Goal: Information Seeking & Learning: Find specific fact

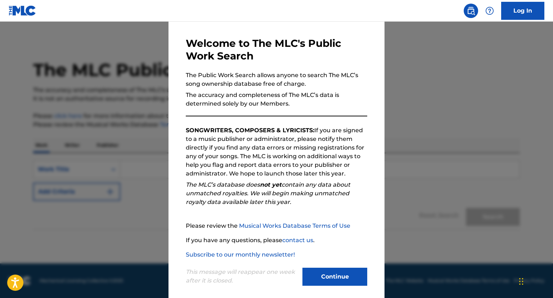
scroll to position [32, 0]
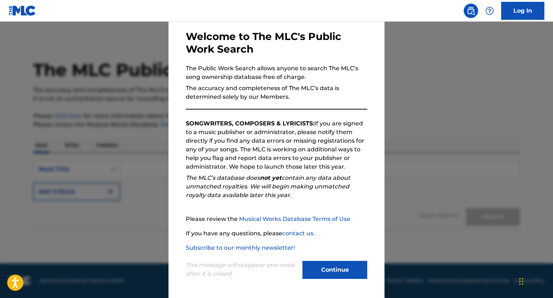
click at [349, 273] on button "Continue" at bounding box center [334, 270] width 65 height 18
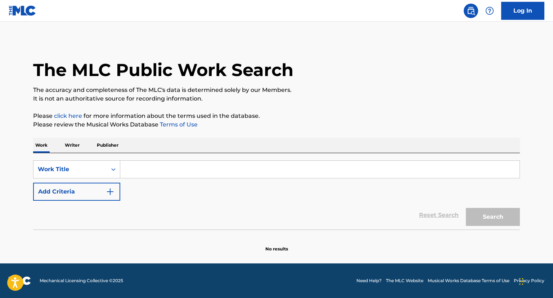
click at [156, 168] on input "Search Form" at bounding box center [319, 169] width 399 height 17
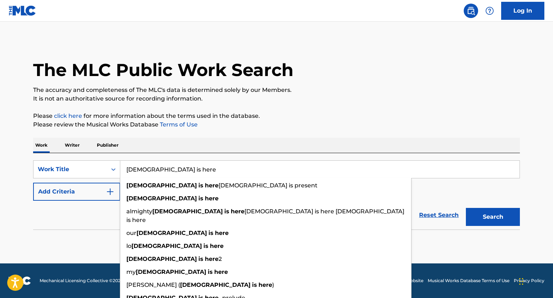
type input "[DEMOGRAPHIC_DATA] is here"
click at [85, 191] on button "Add Criteria" at bounding box center [76, 192] width 87 height 18
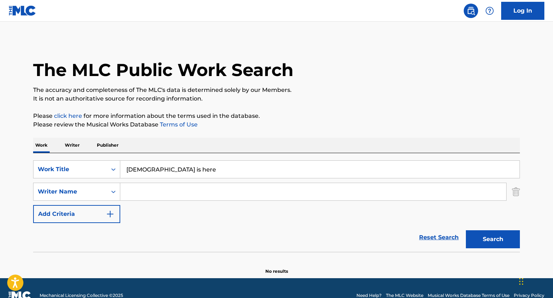
click at [143, 192] on input "Search Form" at bounding box center [313, 191] width 386 height 17
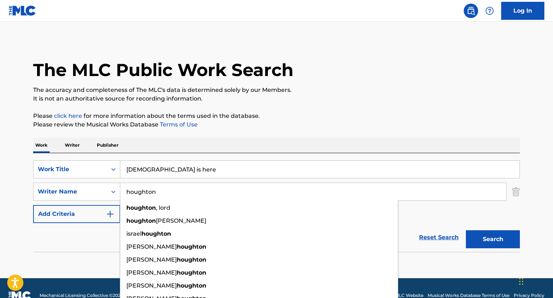
type input "houghton"
click at [466, 230] on button "Search" at bounding box center [493, 239] width 54 height 18
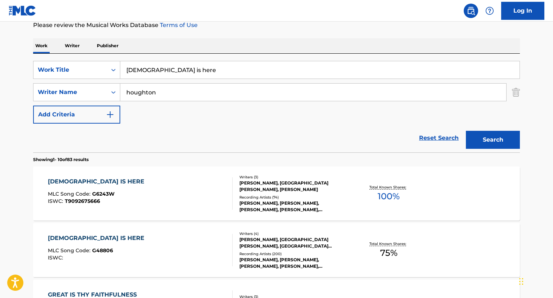
scroll to position [114, 0]
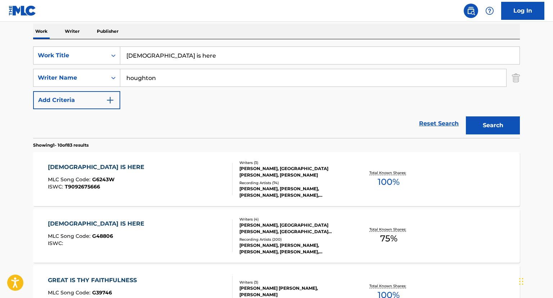
click at [149, 234] on div "[DEMOGRAPHIC_DATA] IS HERE MLC Song Code : G48806 ISWC :" at bounding box center [140, 235] width 185 height 32
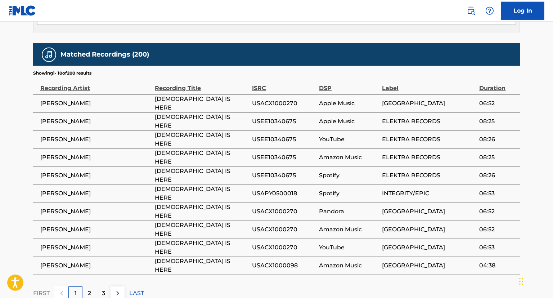
scroll to position [647, 0]
